Goal: Information Seeking & Learning: Compare options

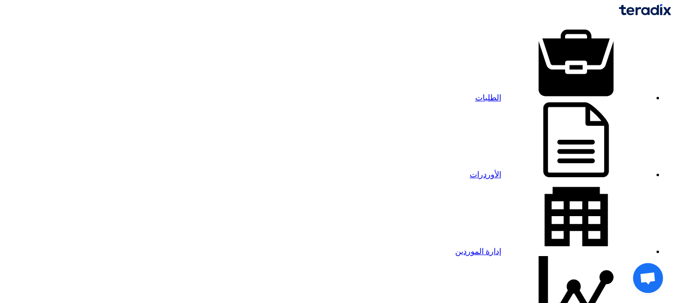
type input "70923"
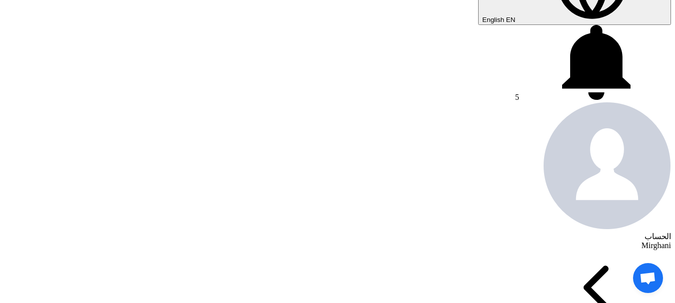
scroll to position [450, 0]
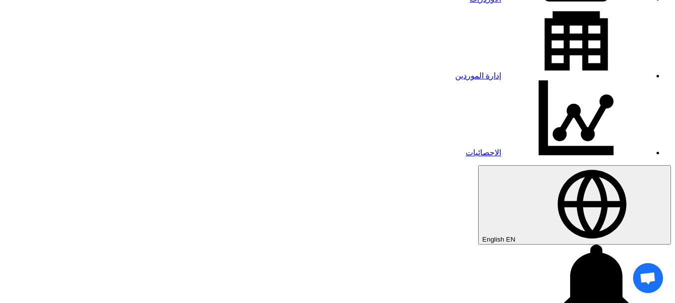
scroll to position [200, 0]
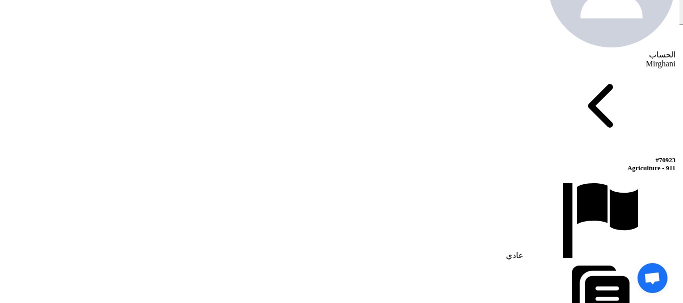
scroll to position [600, 0]
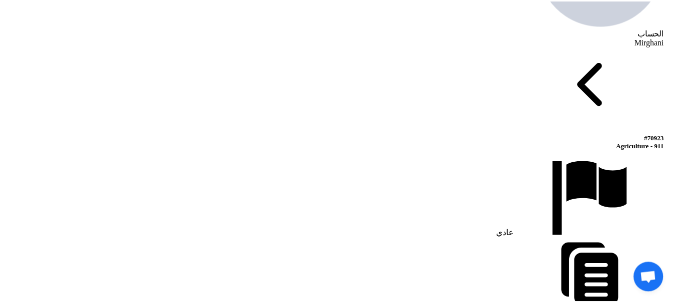
scroll to position [17, 0]
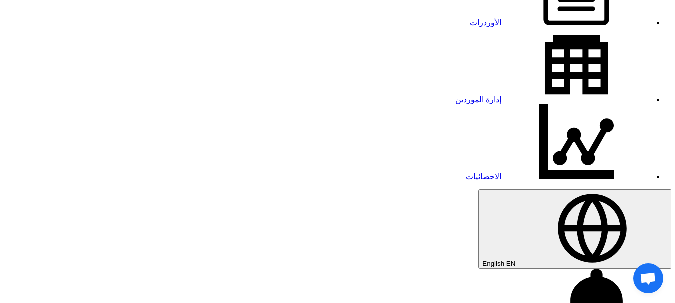
scroll to position [0, 0]
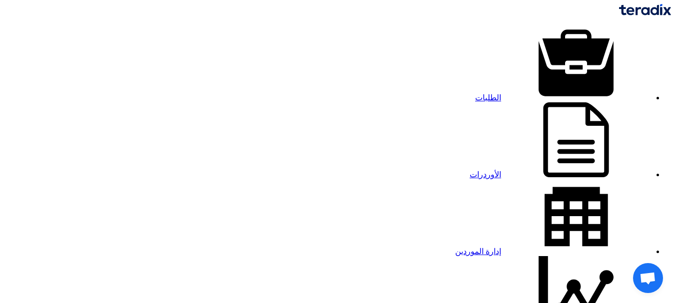
click at [506, 93] on link "الطلبات" at bounding box center [563, 97] width 176 height 8
type input "9"
type input "70924"
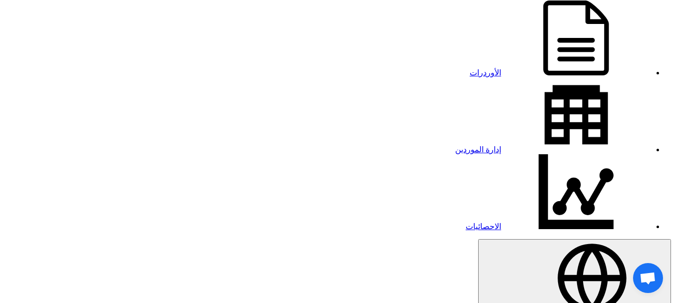
scroll to position [100, 0]
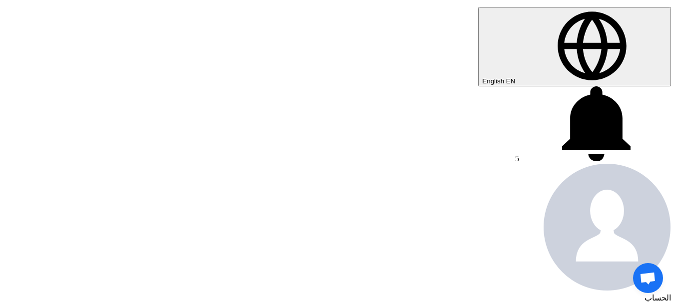
scroll to position [350, 0]
